Goal: Task Accomplishment & Management: Manage account settings

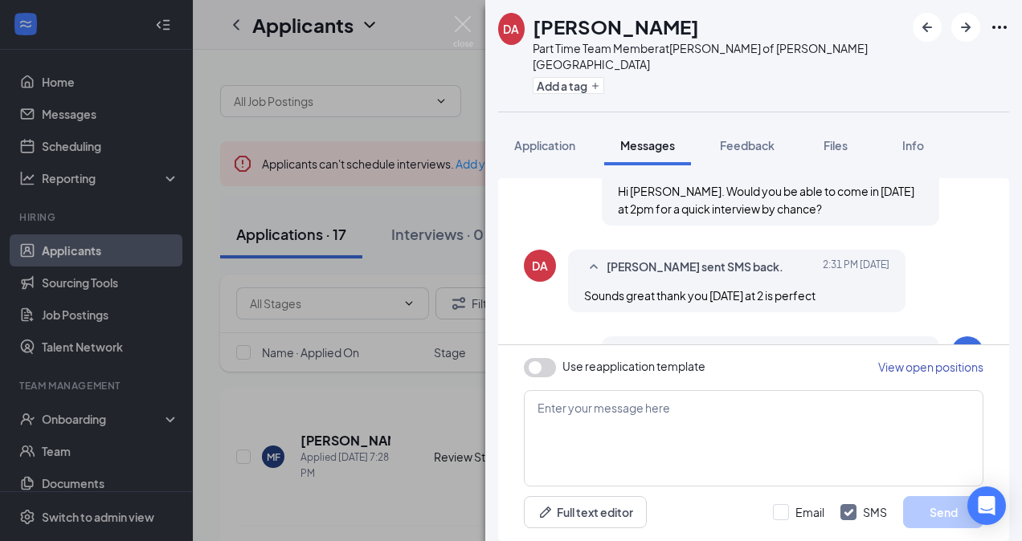
scroll to position [741, 0]
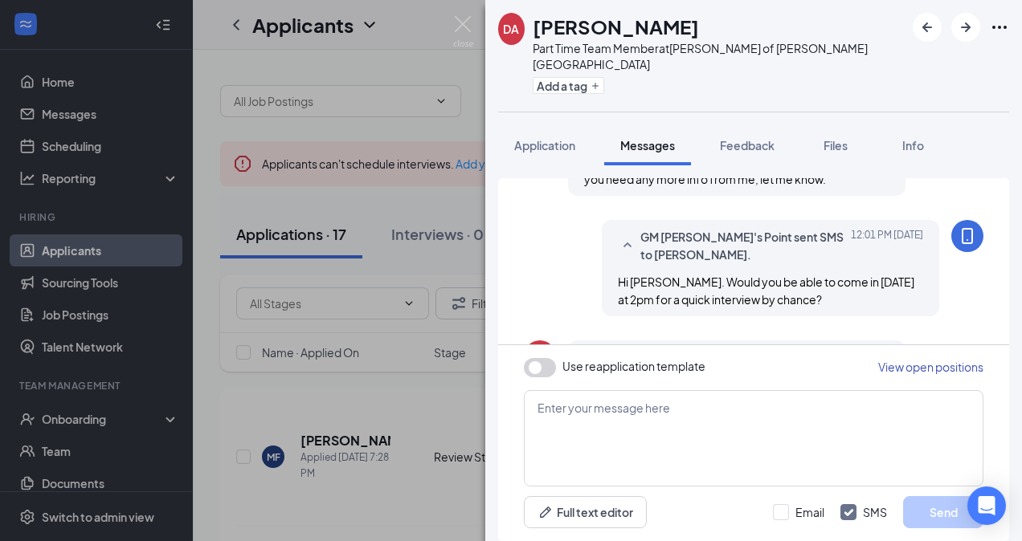
click at [995, 24] on icon "Ellipses" at bounding box center [999, 27] width 19 height 19
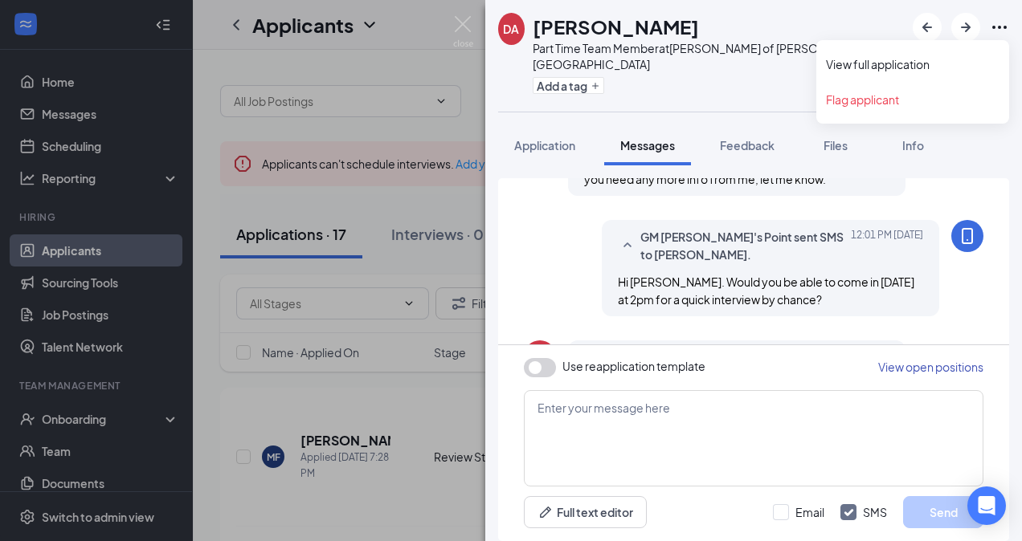
click at [995, 24] on icon "Ellipses" at bounding box center [999, 27] width 19 height 19
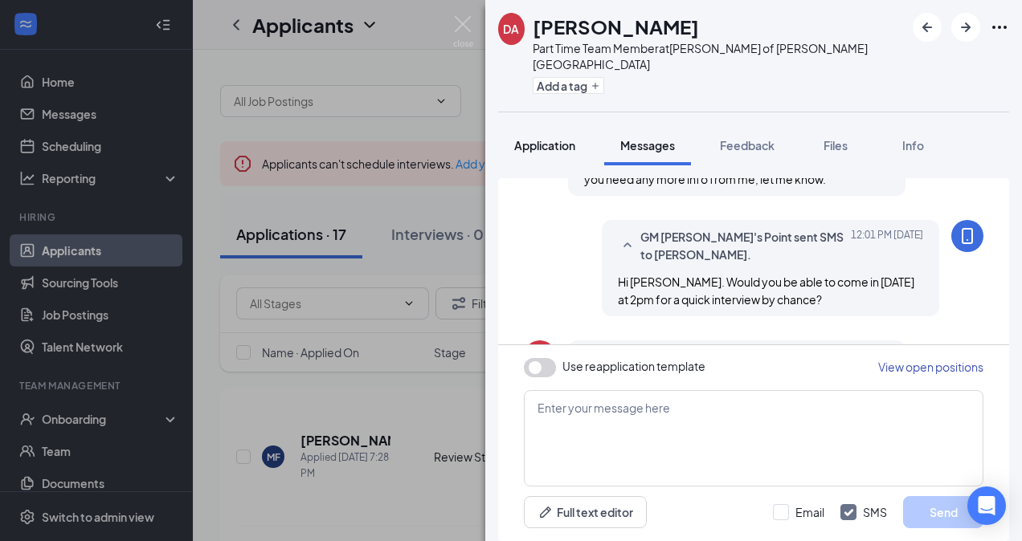
click at [554, 138] on span "Application" at bounding box center [544, 145] width 61 height 14
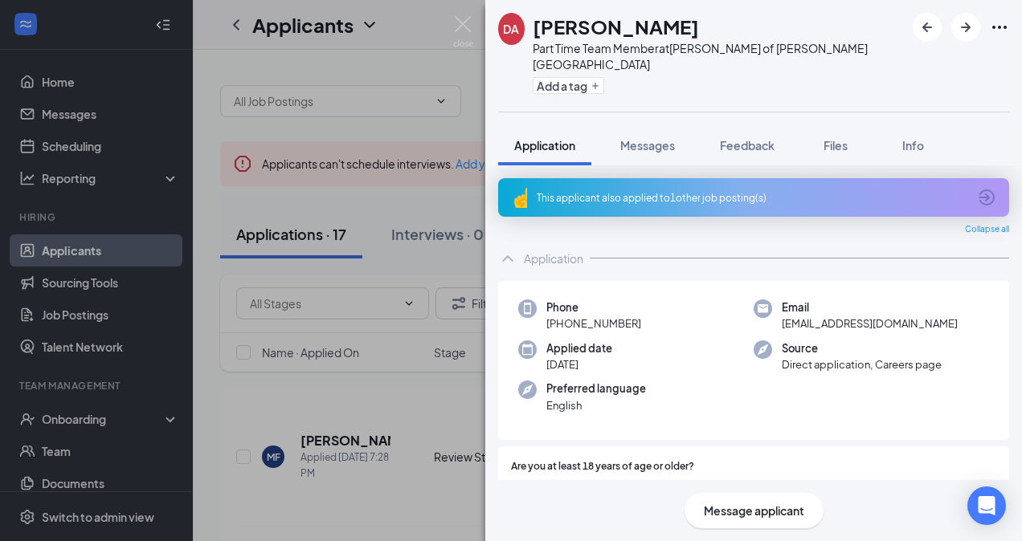
click at [1002, 24] on icon "Ellipses" at bounding box center [999, 27] width 19 height 19
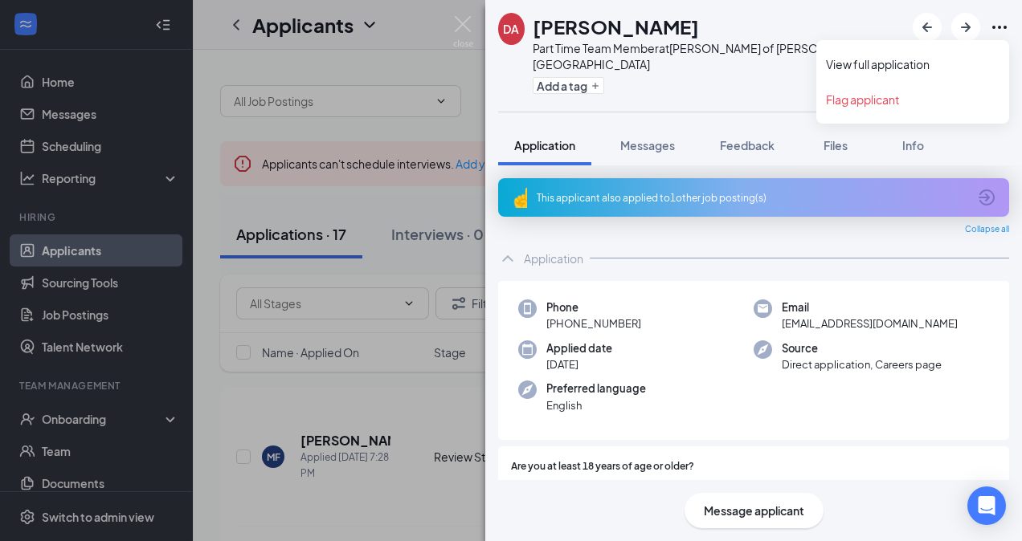
click at [1002, 24] on icon "Ellipses" at bounding box center [999, 27] width 19 height 19
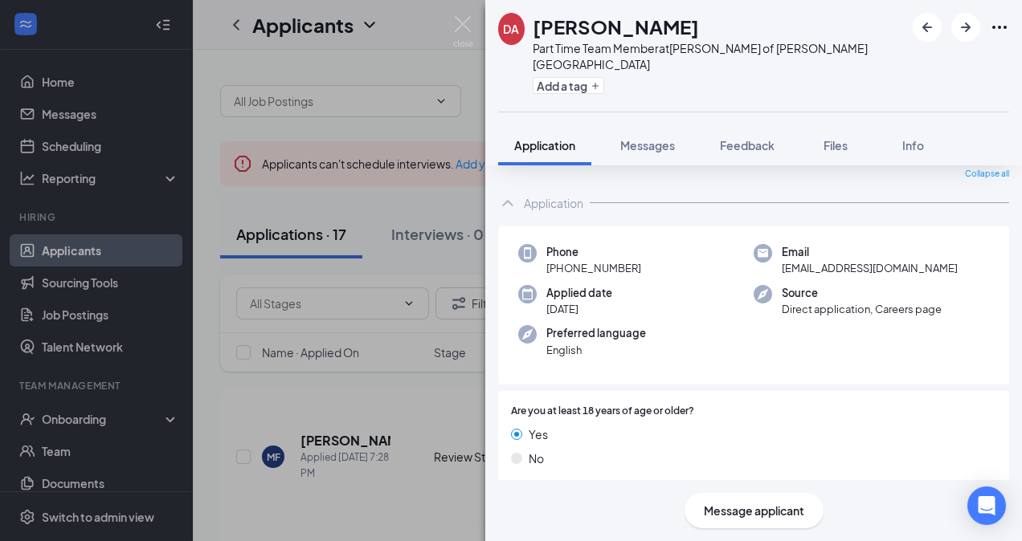
scroll to position [80, 0]
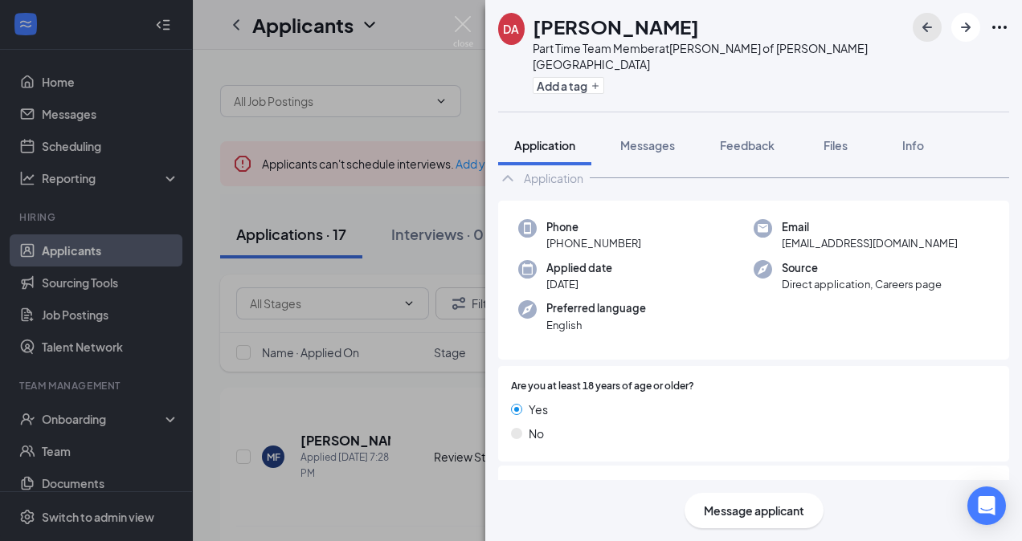
click at [925, 22] on icon "ArrowLeftNew" at bounding box center [926, 27] width 19 height 19
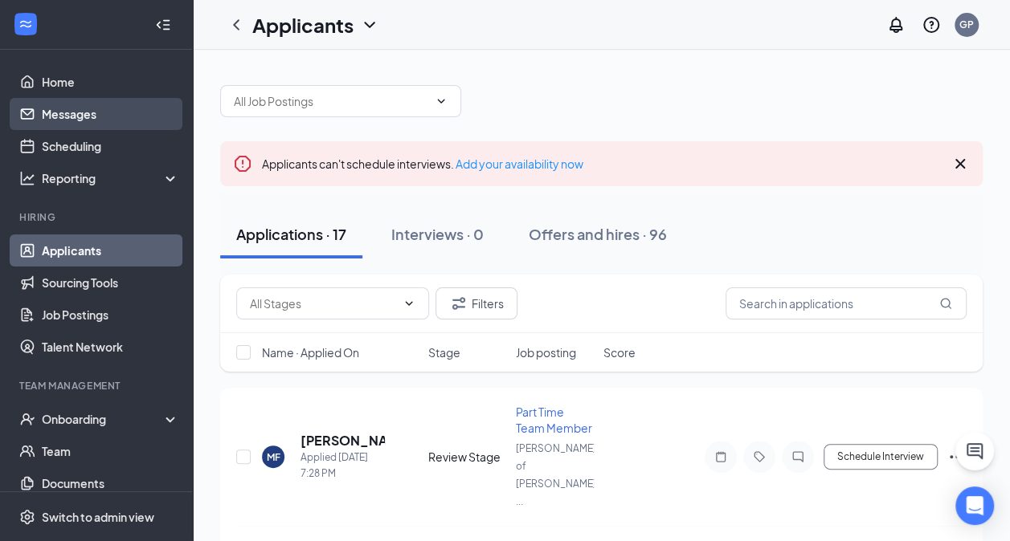
click at [45, 112] on link "Messages" at bounding box center [110, 114] width 137 height 32
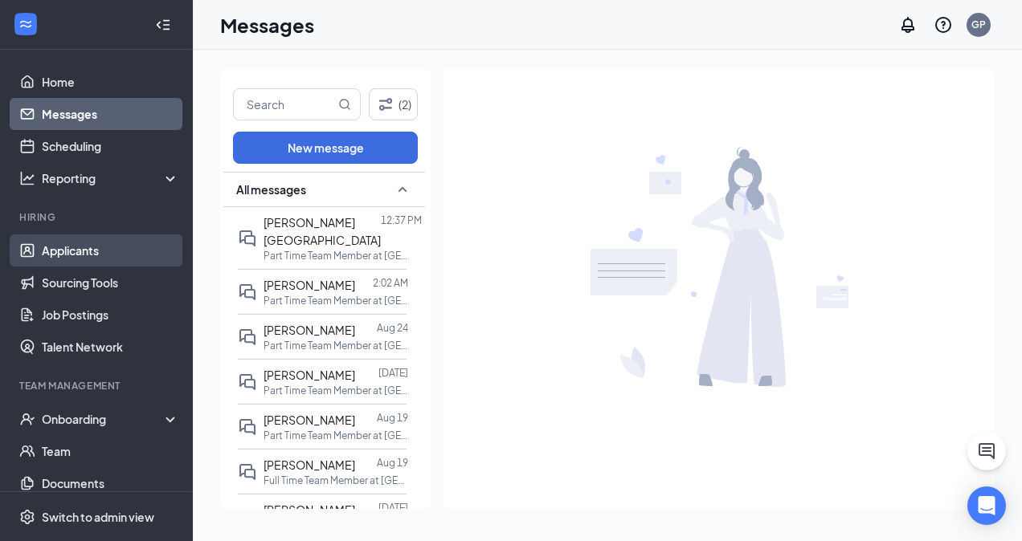
click at [79, 243] on link "Applicants" at bounding box center [110, 251] width 137 height 32
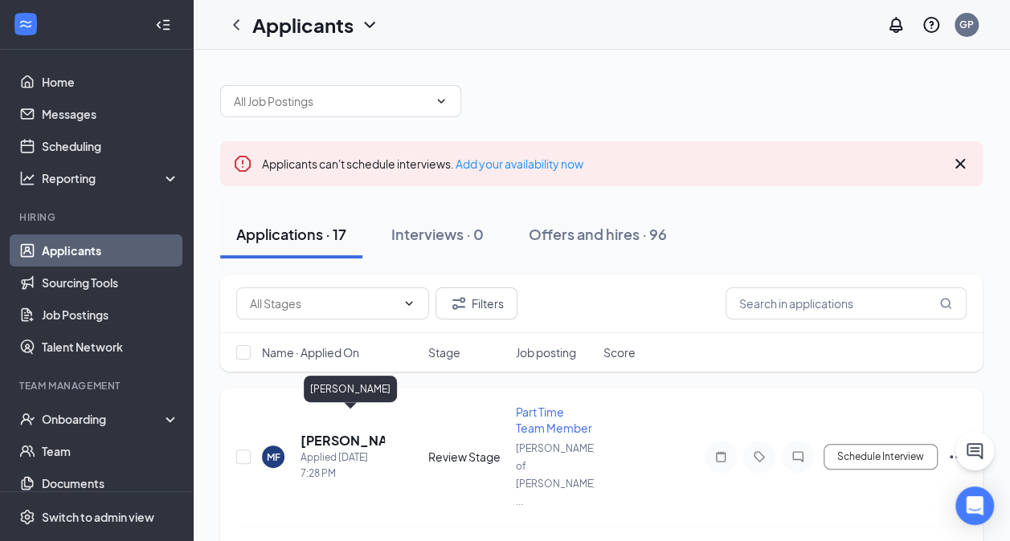
click at [347, 432] on h5 "[PERSON_NAME]" at bounding box center [342, 441] width 84 height 18
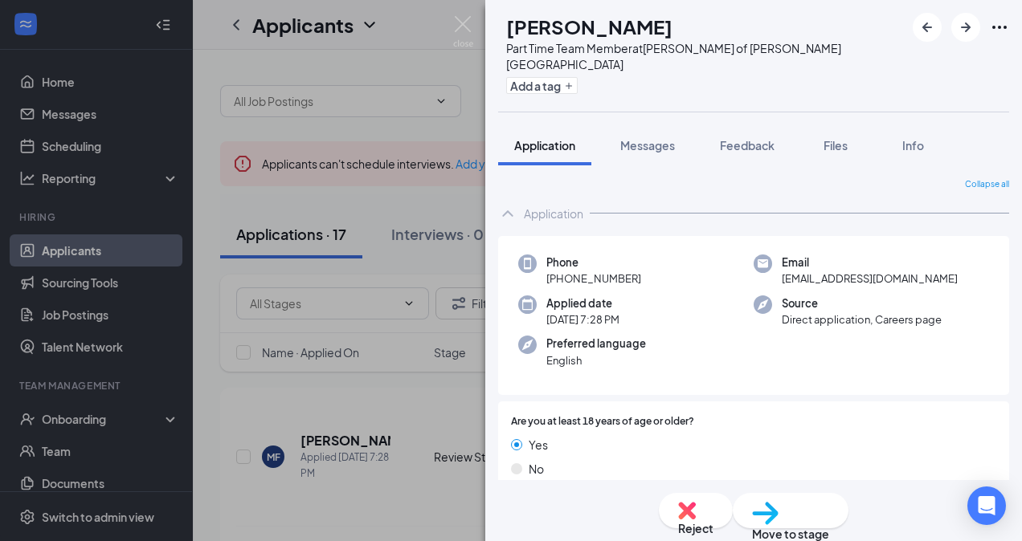
click at [383, 476] on div "MF Maia Fisher Part Time Team Member at Culver's of Stevens Point Add a tag App…" at bounding box center [511, 270] width 1022 height 541
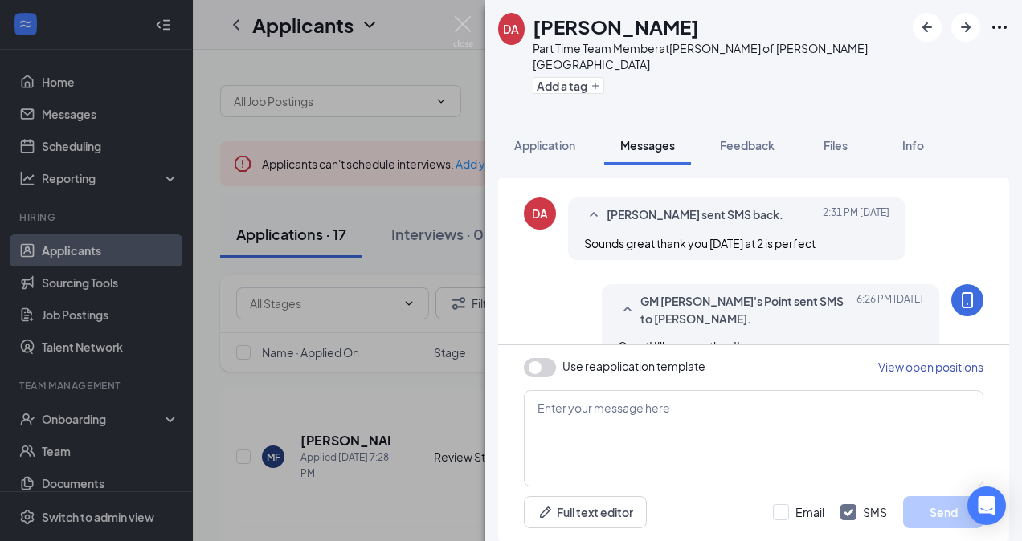
scroll to position [901, 0]
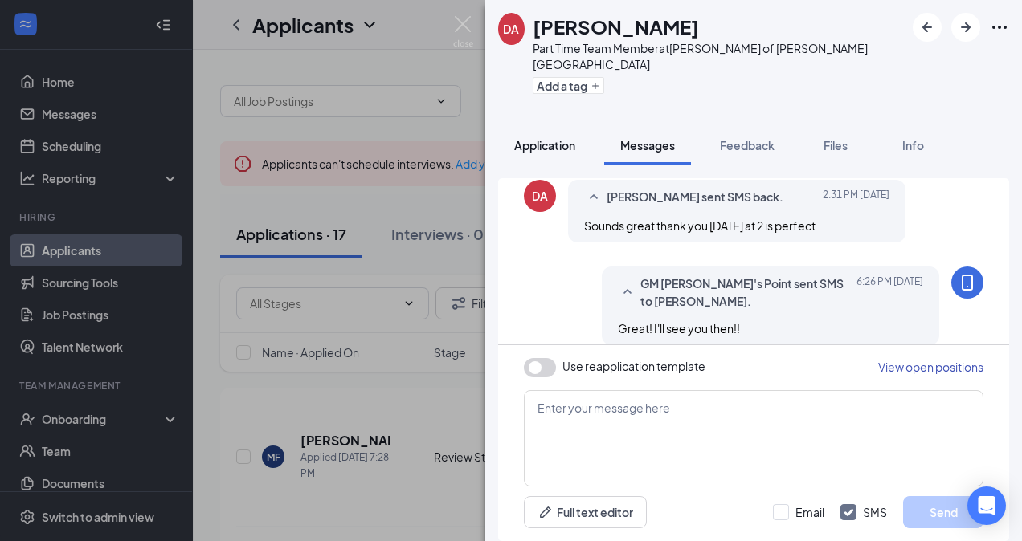
click at [544, 138] on span "Application" at bounding box center [544, 145] width 61 height 14
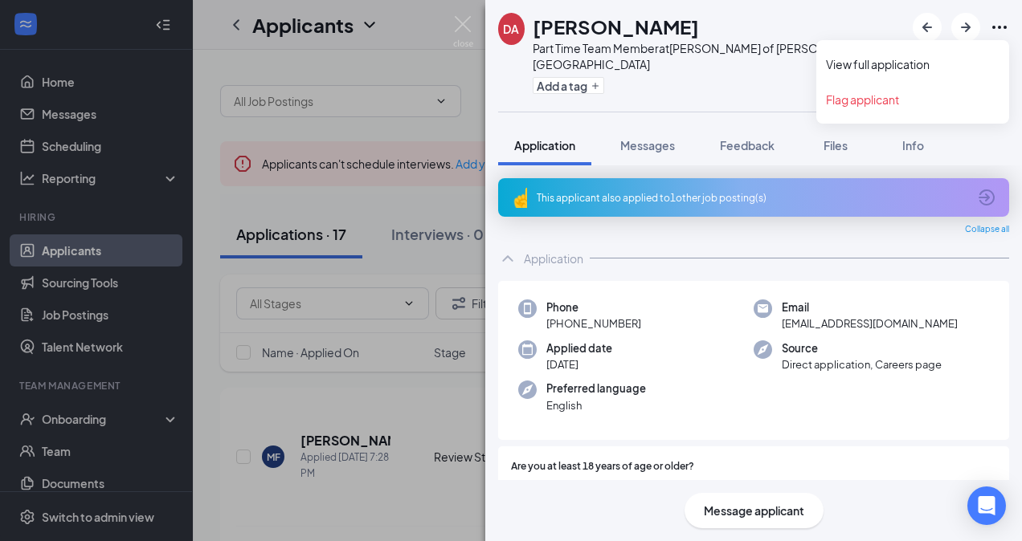
click at [999, 27] on icon "Ellipses" at bounding box center [999, 27] width 14 height 3
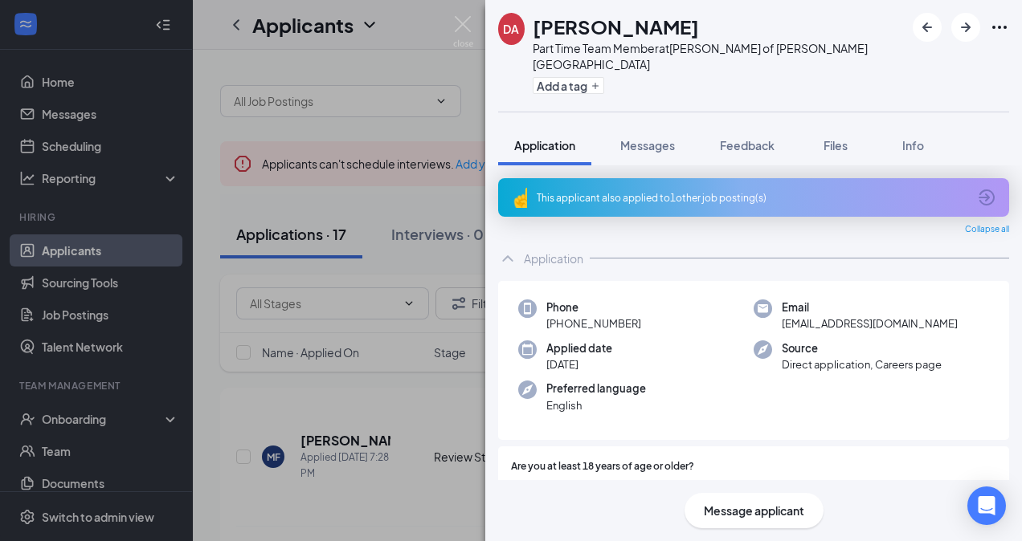
click at [687, 308] on div "Phone [PHONE_NUMBER]" at bounding box center [635, 316] width 235 height 33
click at [694, 305] on div "Phone [PHONE_NUMBER]" at bounding box center [635, 316] width 235 height 33
click at [125, 259] on div "DA [PERSON_NAME] Part Time Team Member at [PERSON_NAME] of [PERSON_NAME][GEOGRA…" at bounding box center [511, 270] width 1022 height 541
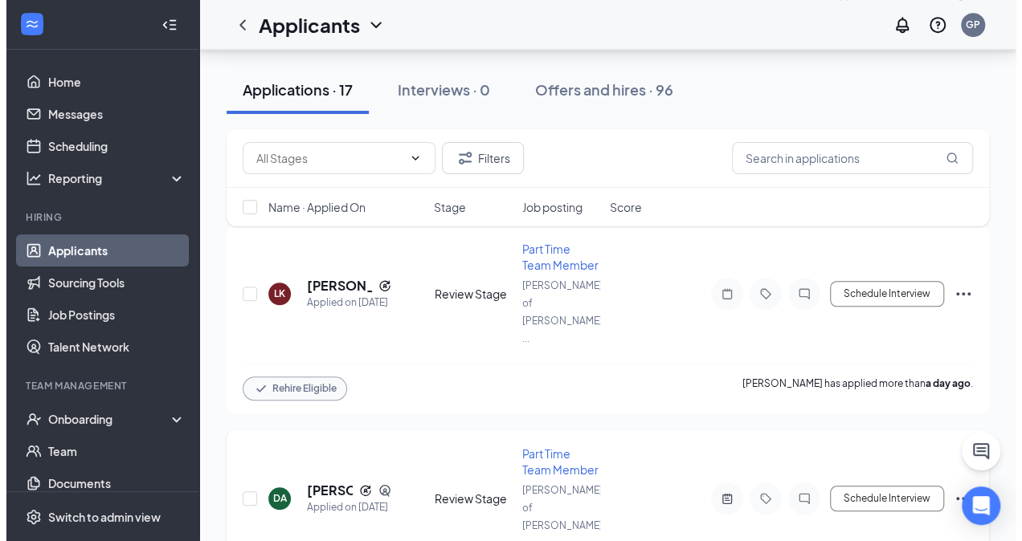
scroll to position [643, 0]
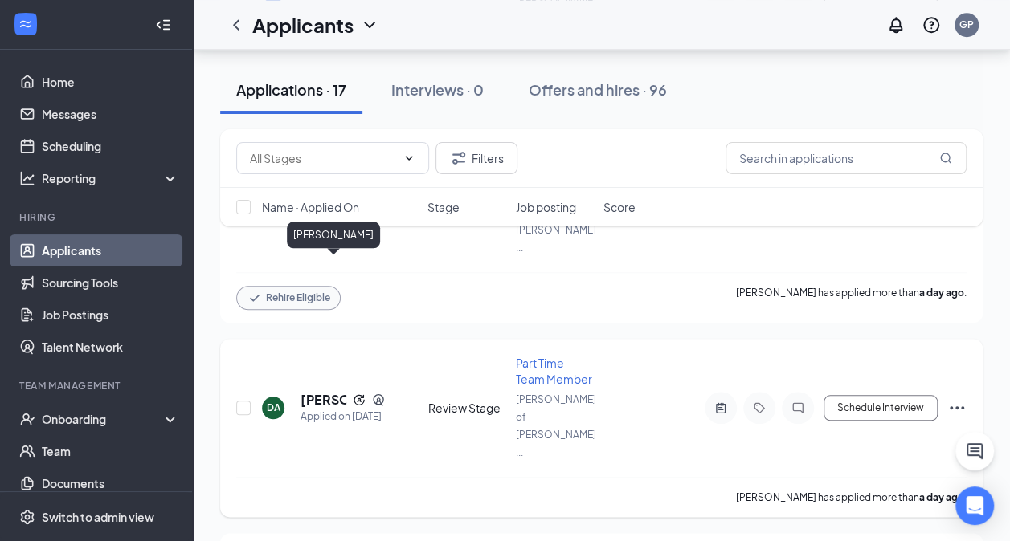
click at [312, 391] on h5 "[PERSON_NAME]" at bounding box center [323, 400] width 46 height 18
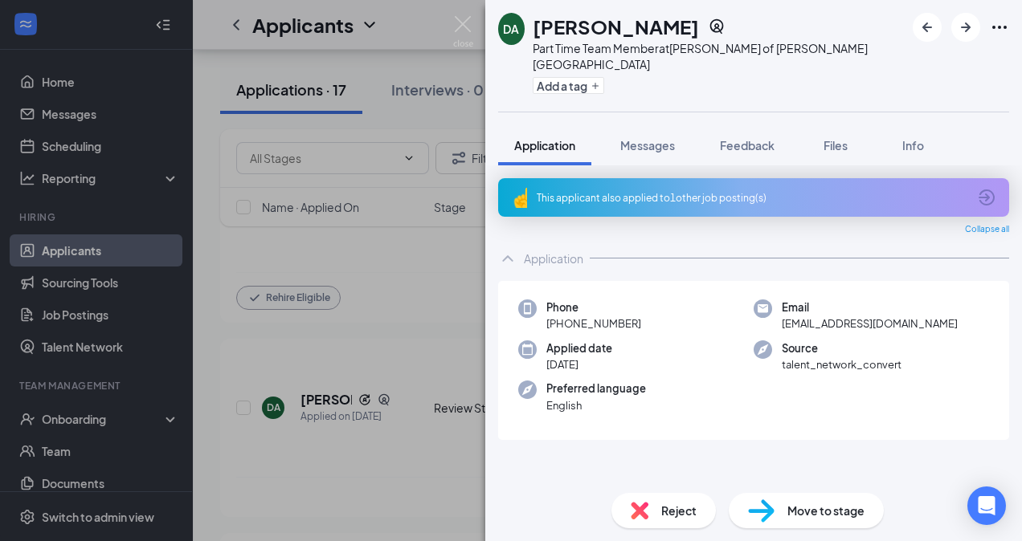
click at [813, 511] on span "Move to stage" at bounding box center [825, 511] width 77 height 18
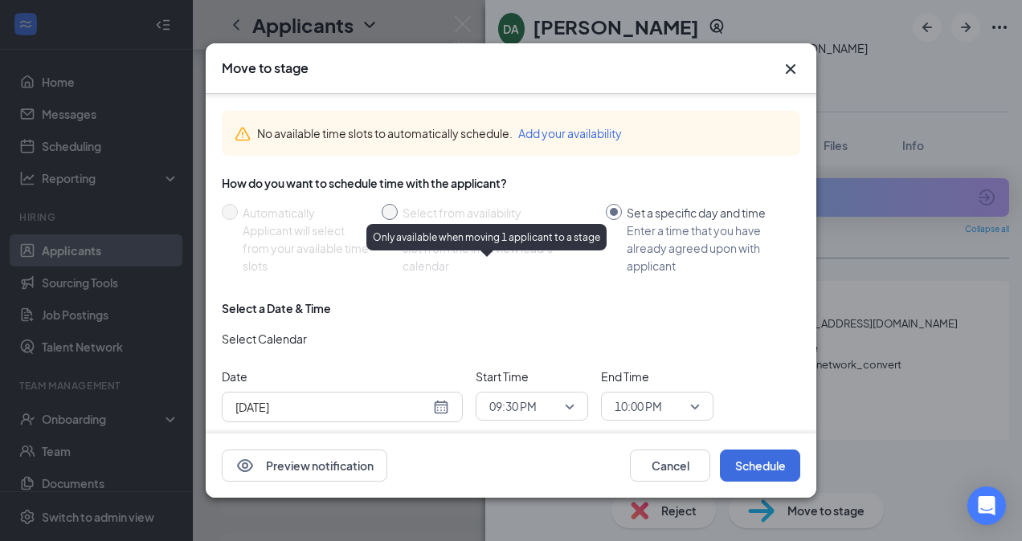
scroll to position [87, 0]
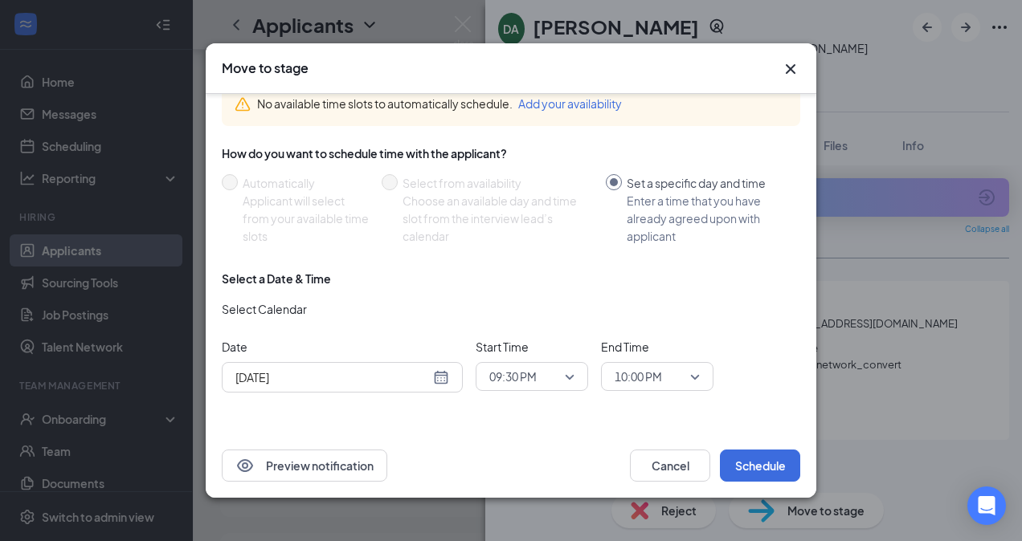
click at [439, 376] on div "[DATE]" at bounding box center [342, 378] width 214 height 18
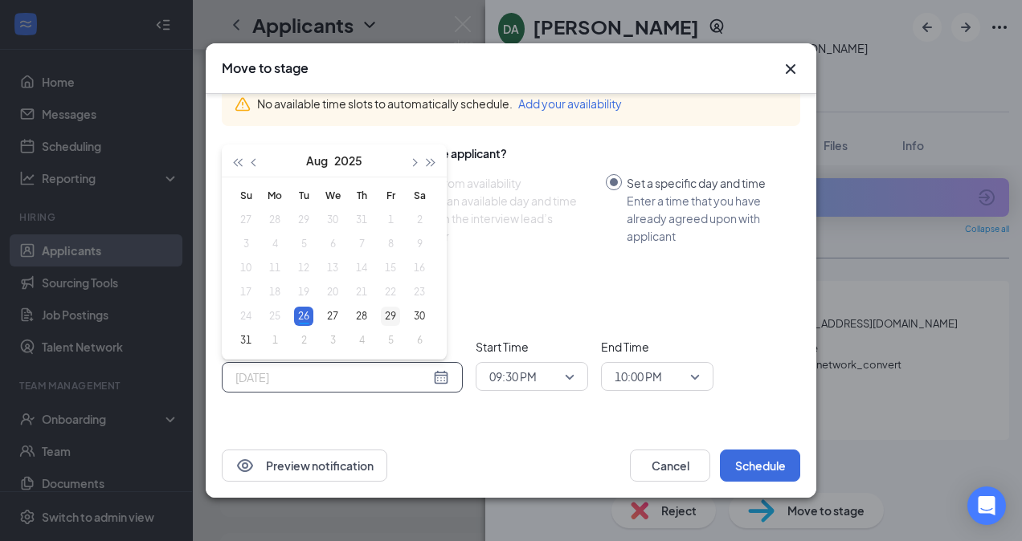
type input "[DATE]"
click at [389, 316] on div "29" at bounding box center [390, 316] width 19 height 19
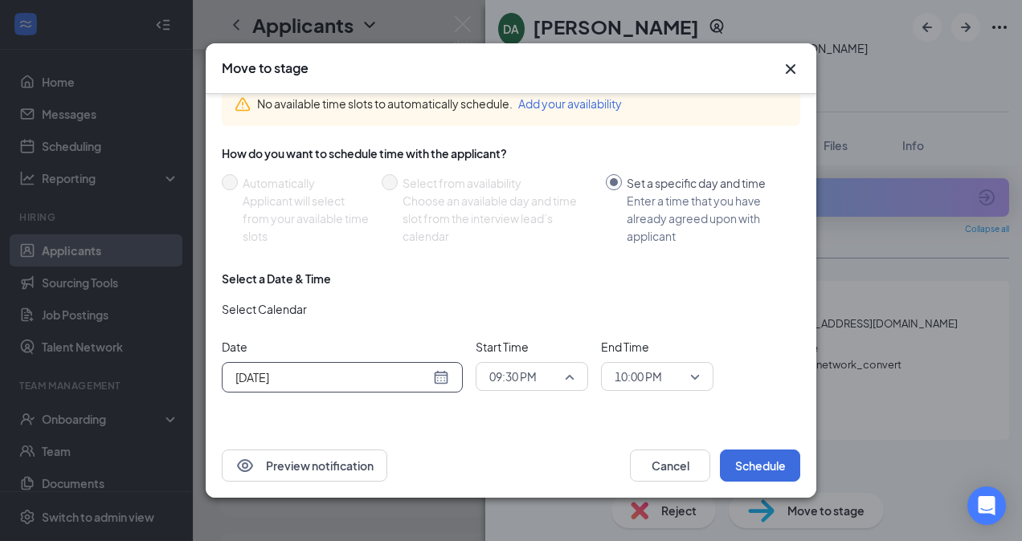
click at [564, 376] on span "09:30 PM" at bounding box center [531, 377] width 85 height 24
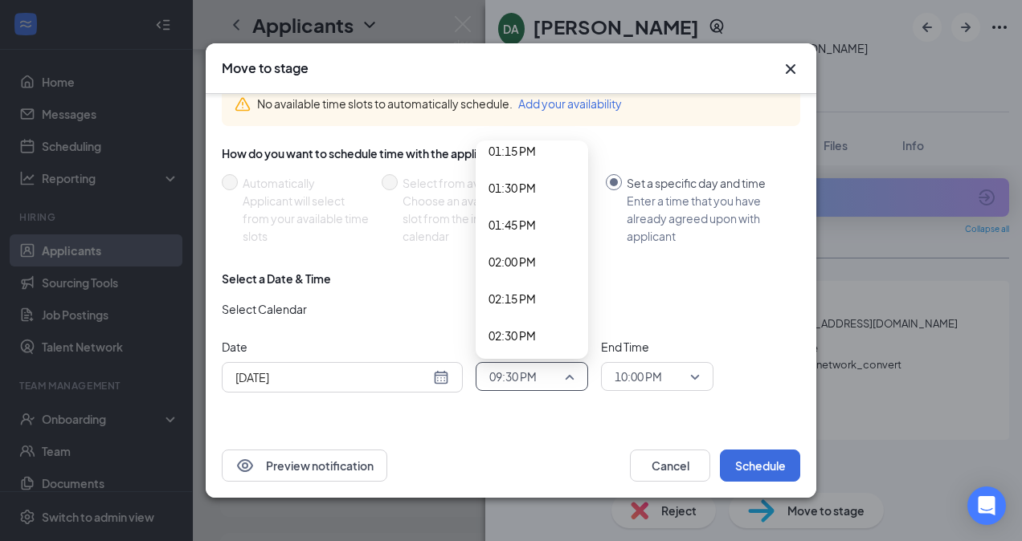
scroll to position [1966, 0]
click at [532, 272] on span "02:00 PM" at bounding box center [511, 268] width 47 height 18
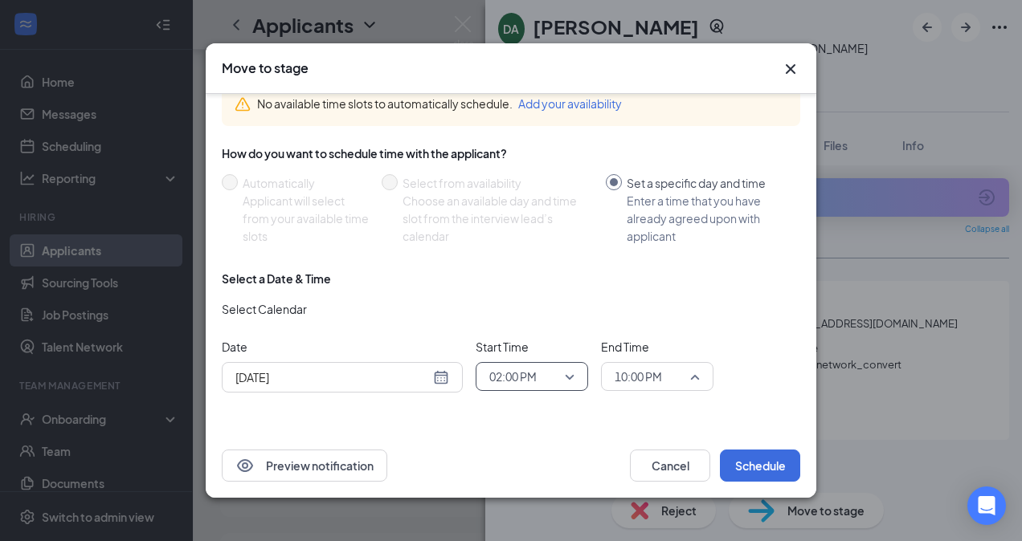
click at [690, 374] on span "10:00 PM" at bounding box center [656, 377] width 85 height 24
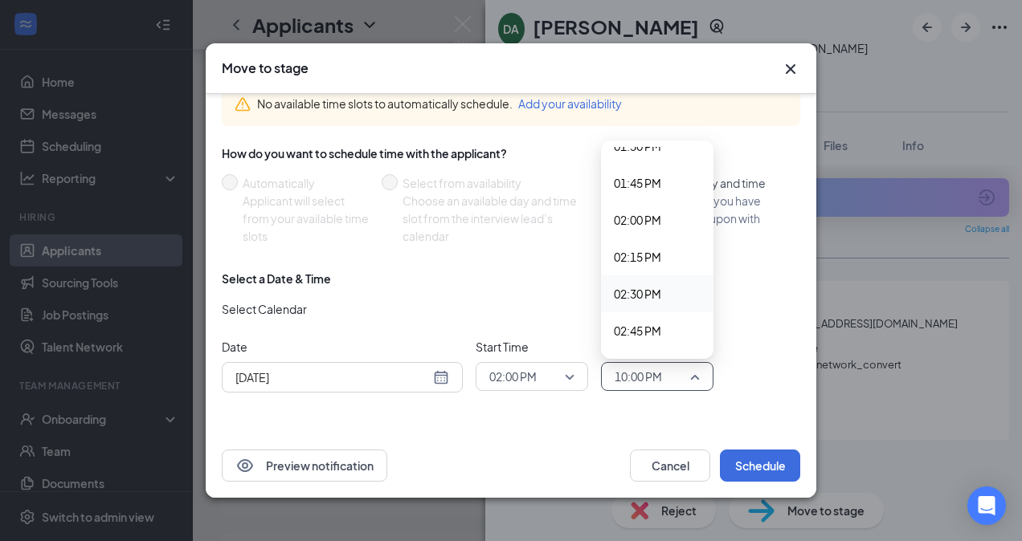
scroll to position [2040, 0]
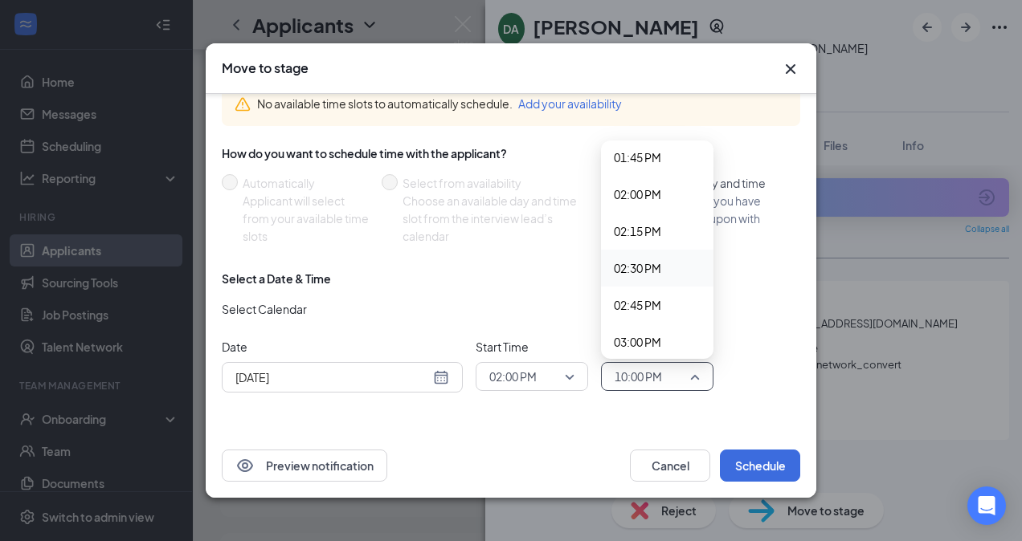
click at [641, 268] on span "02:30 PM" at bounding box center [637, 268] width 47 height 18
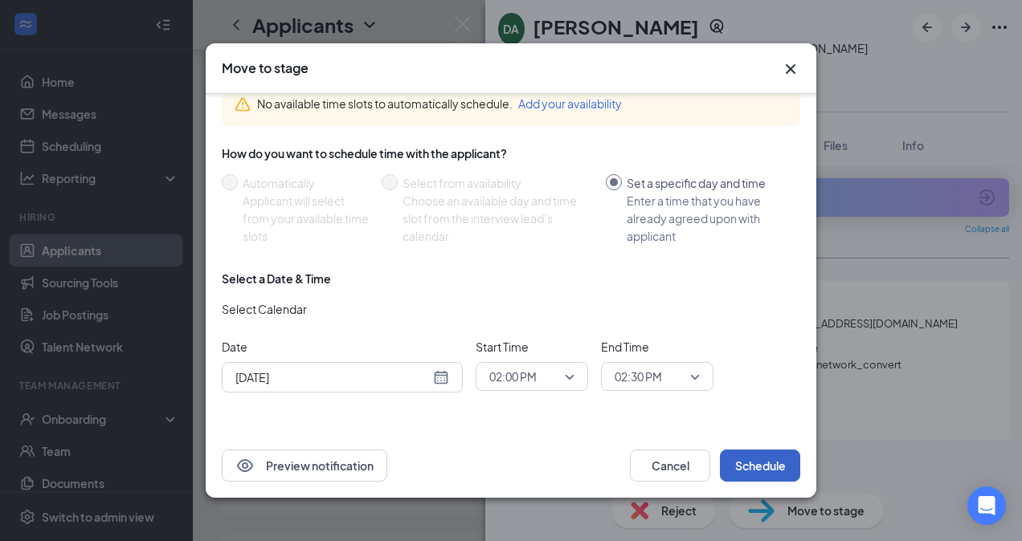
click at [756, 472] on button "Schedule" at bounding box center [760, 466] width 80 height 32
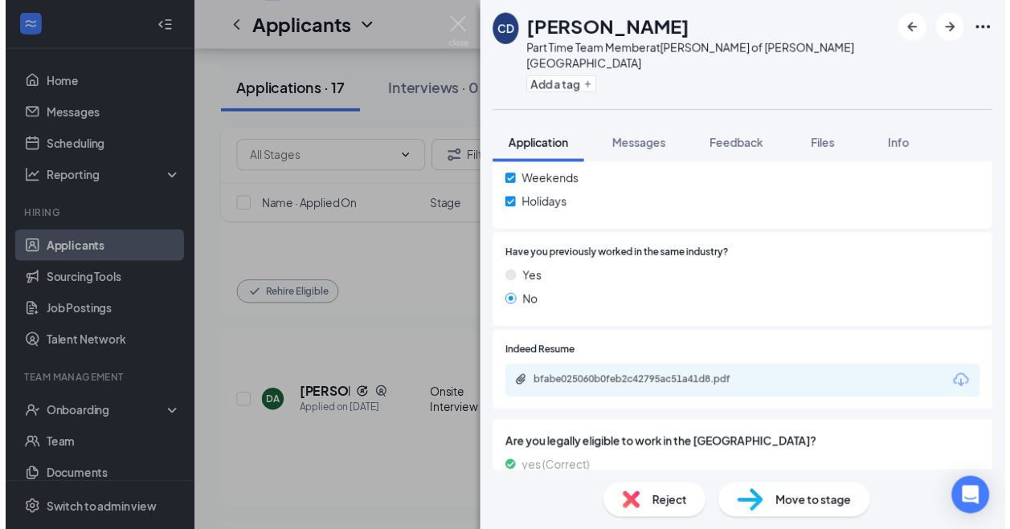
scroll to position [803, 0]
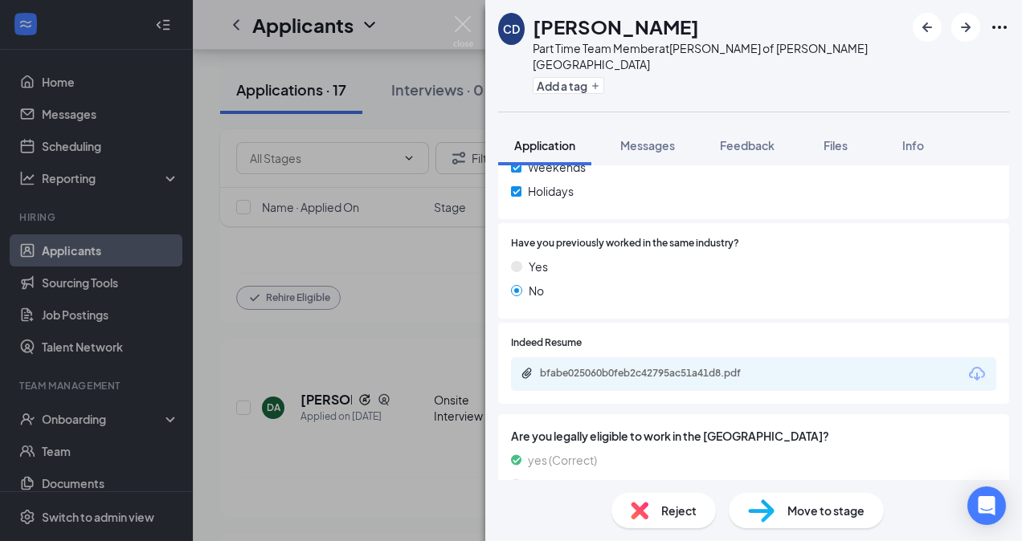
click at [288, 352] on div "CD [PERSON_NAME] Part Time Team Member at [PERSON_NAME] of [PERSON_NAME][GEOGRA…" at bounding box center [511, 270] width 1022 height 541
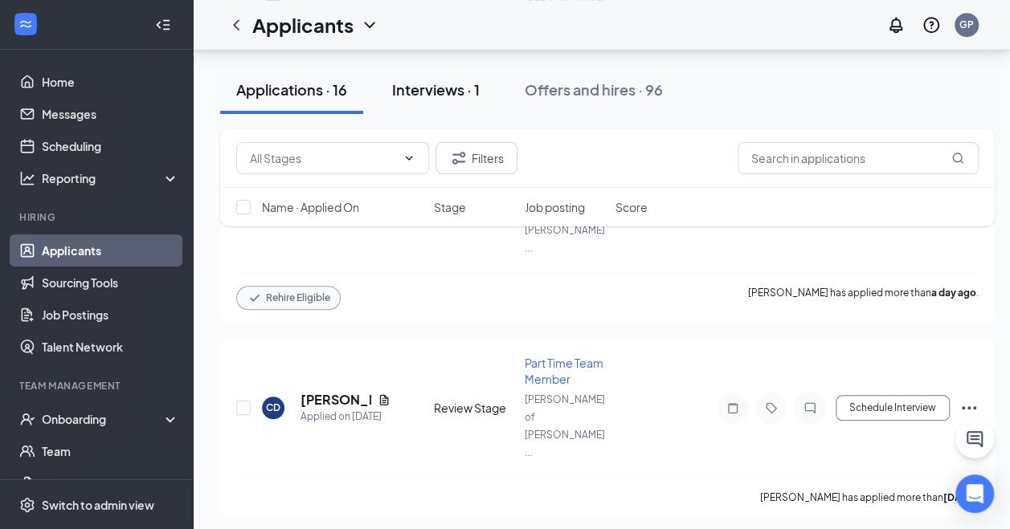
click at [455, 87] on div "Interviews · 1" at bounding box center [436, 90] width 88 height 20
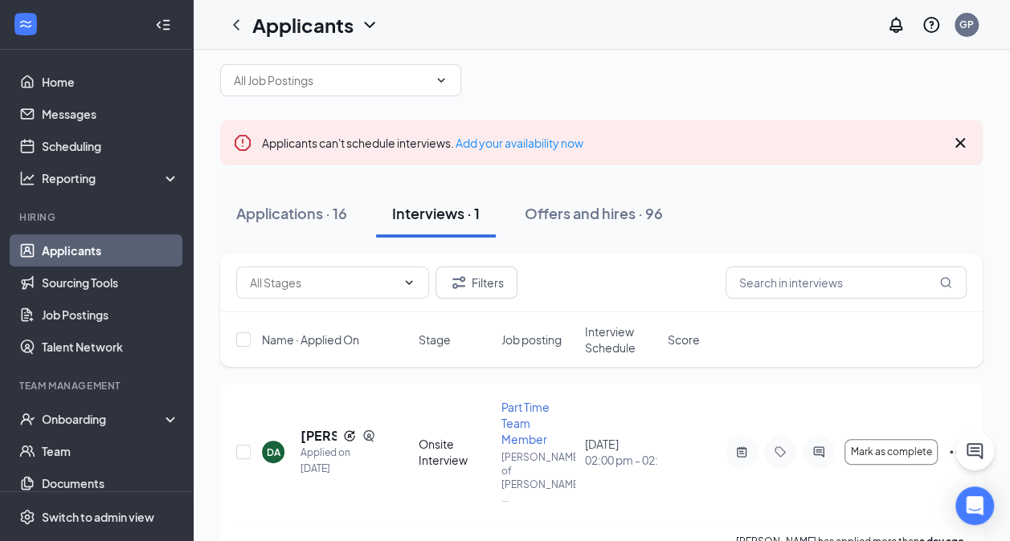
scroll to position [32, 0]
